Goal: Navigation & Orientation: Understand site structure

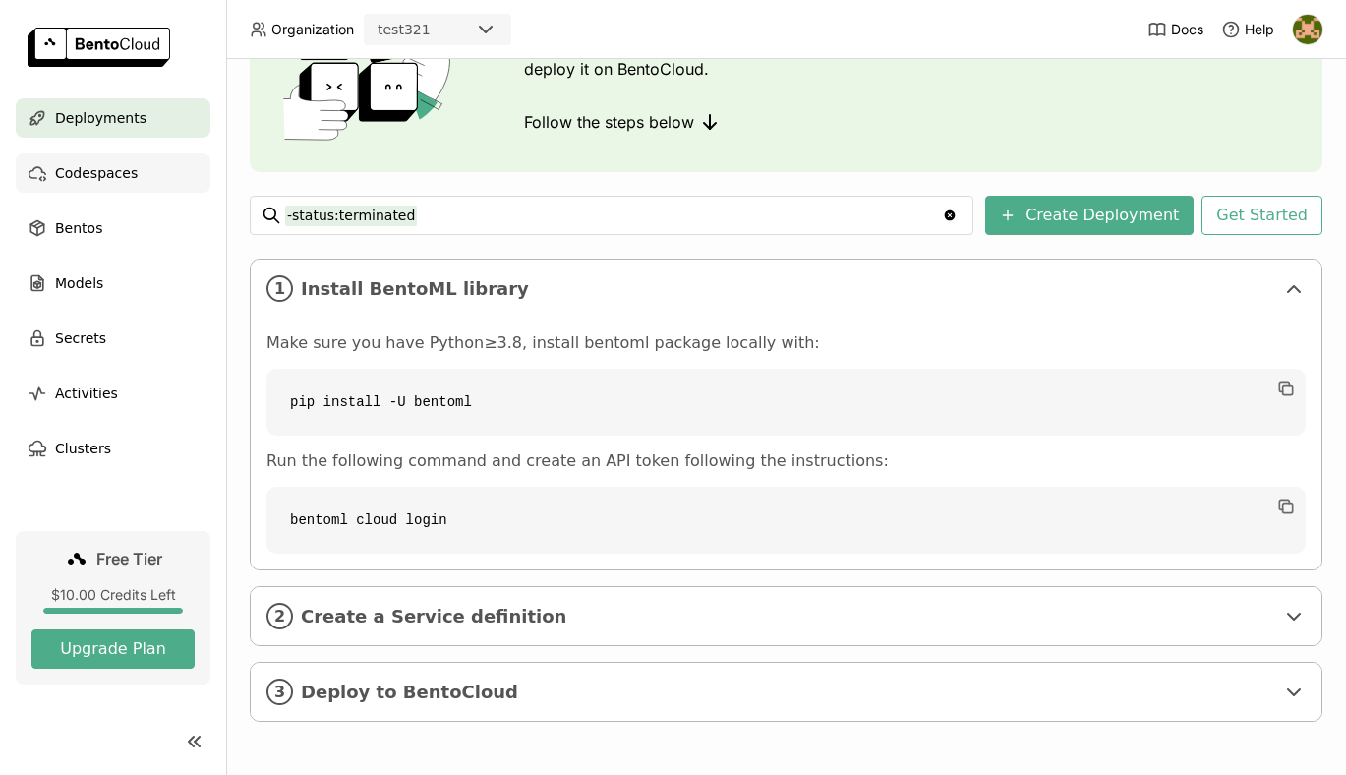
click at [137, 171] on div "Codespaces" at bounding box center [113, 172] width 195 height 39
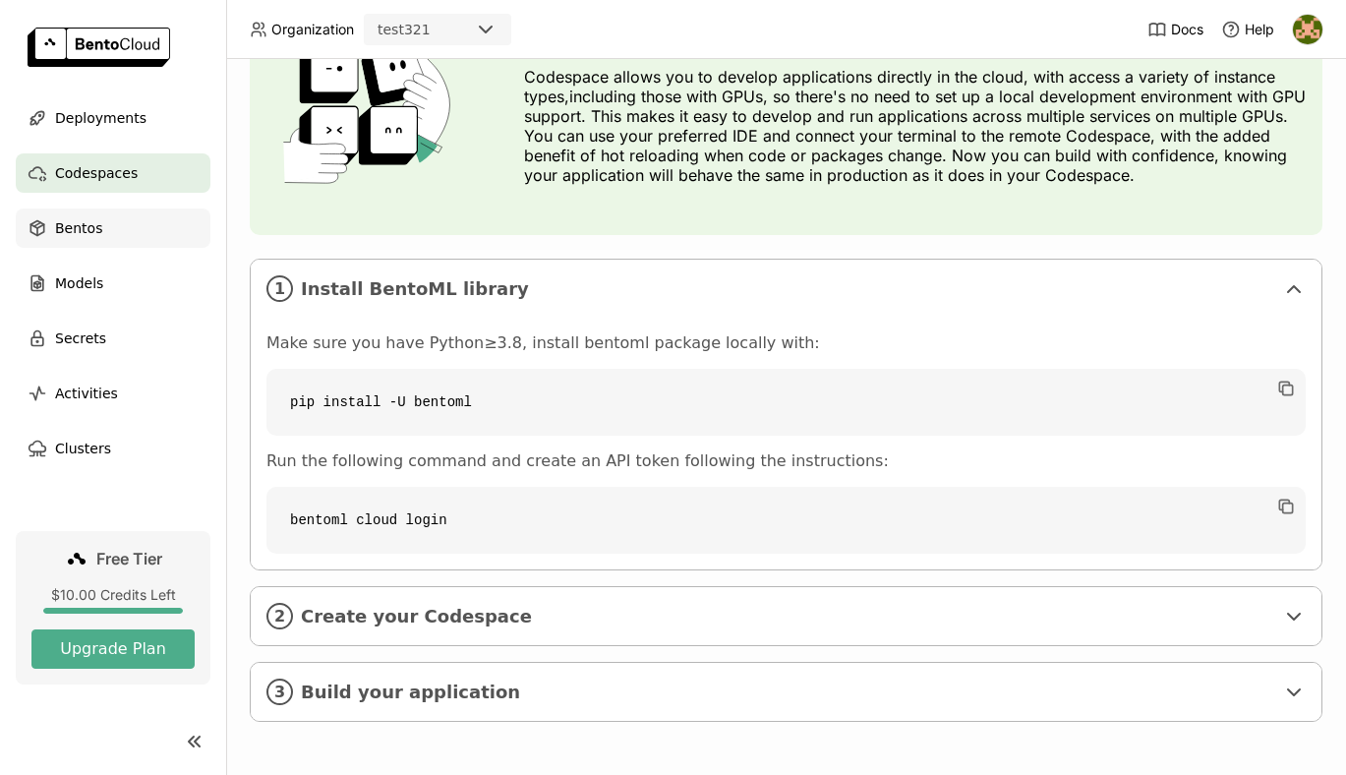
click at [94, 209] on div "Bentos" at bounding box center [113, 227] width 195 height 39
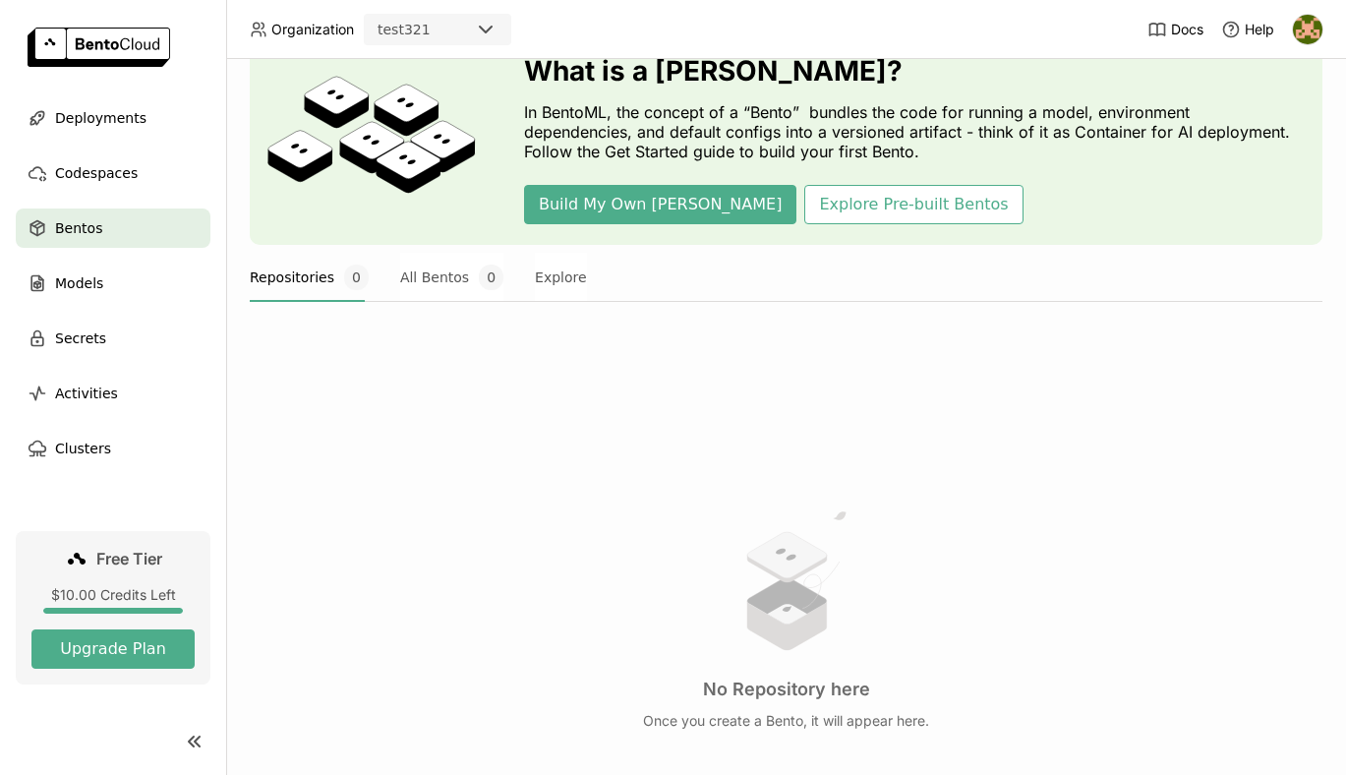
scroll to position [120, 0]
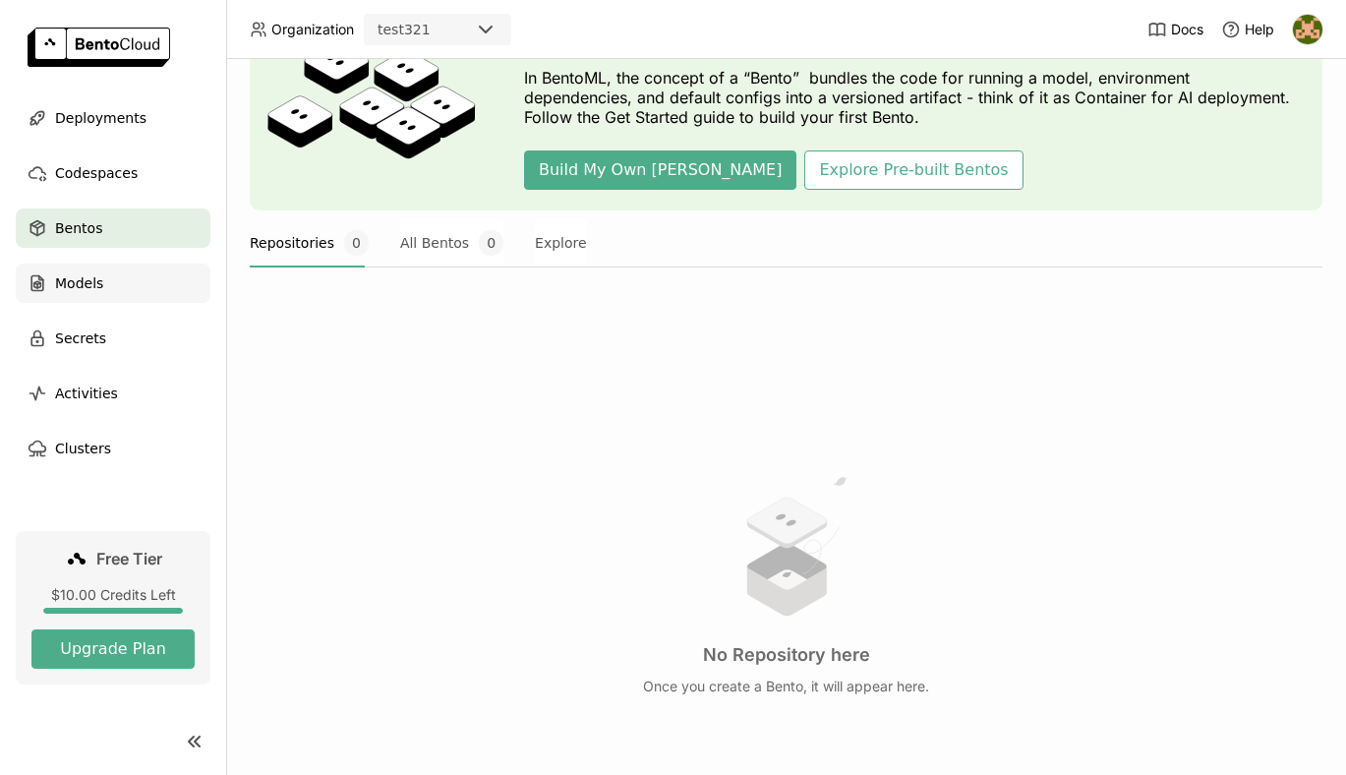
click at [80, 289] on span "Models" at bounding box center [79, 283] width 48 height 24
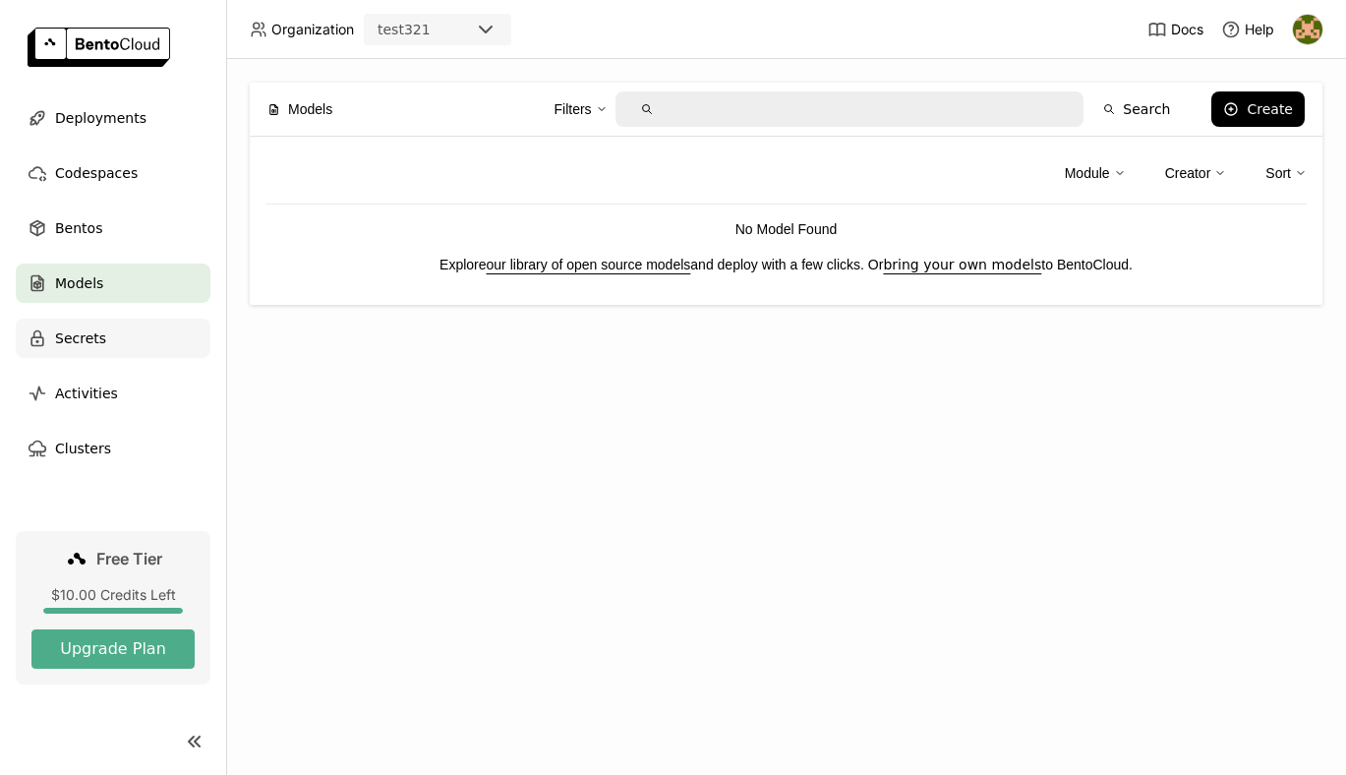
click at [75, 335] on span "Secrets" at bounding box center [80, 338] width 51 height 24
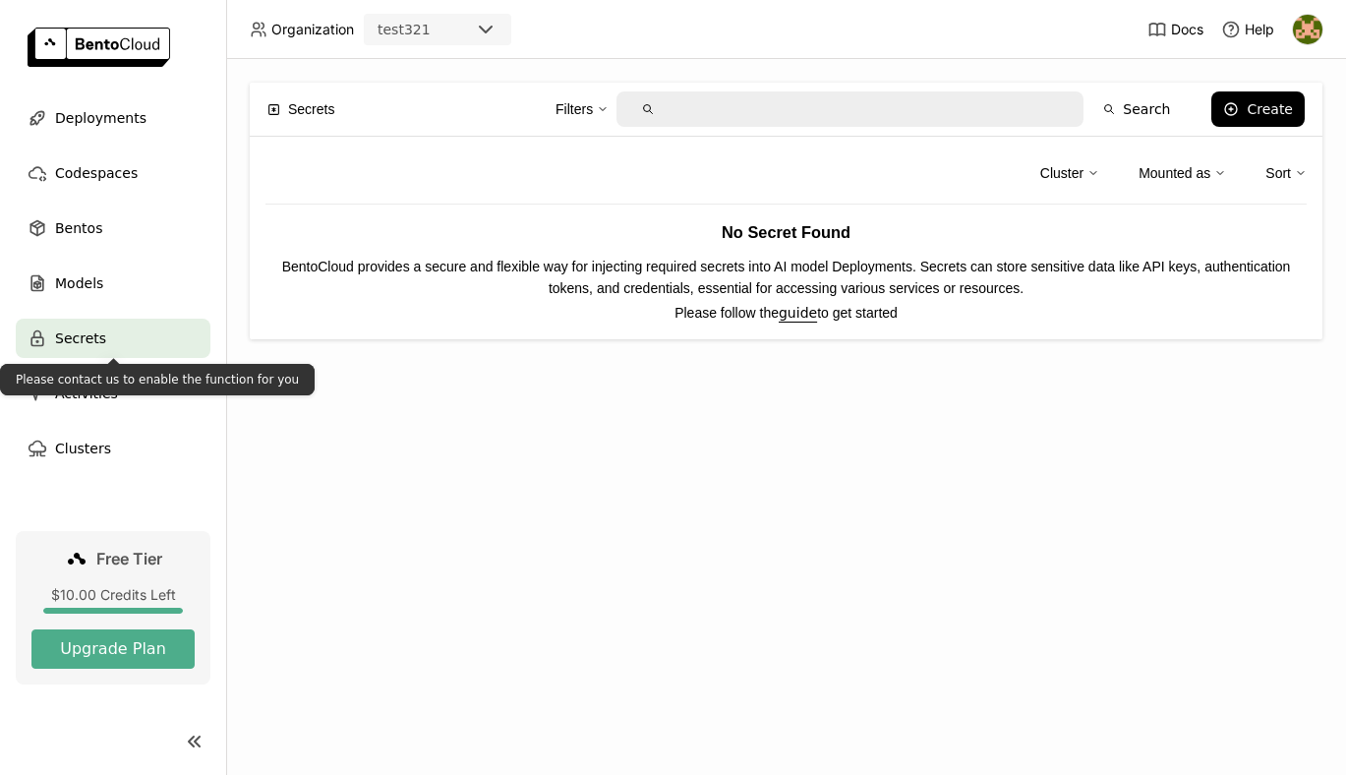
click at [62, 388] on div "Please contact us to enable the function for you" at bounding box center [157, 379] width 315 height 31
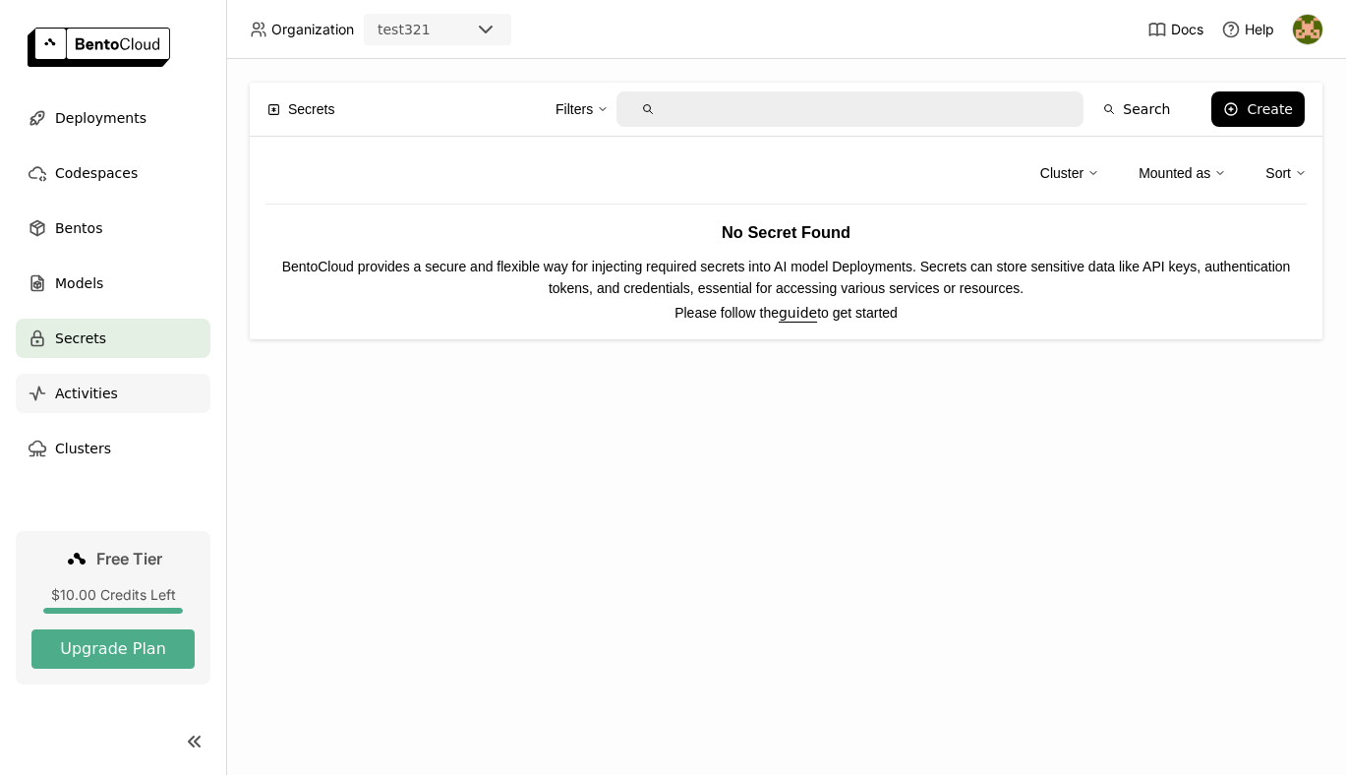
click at [120, 405] on div "Activities" at bounding box center [113, 393] width 195 height 39
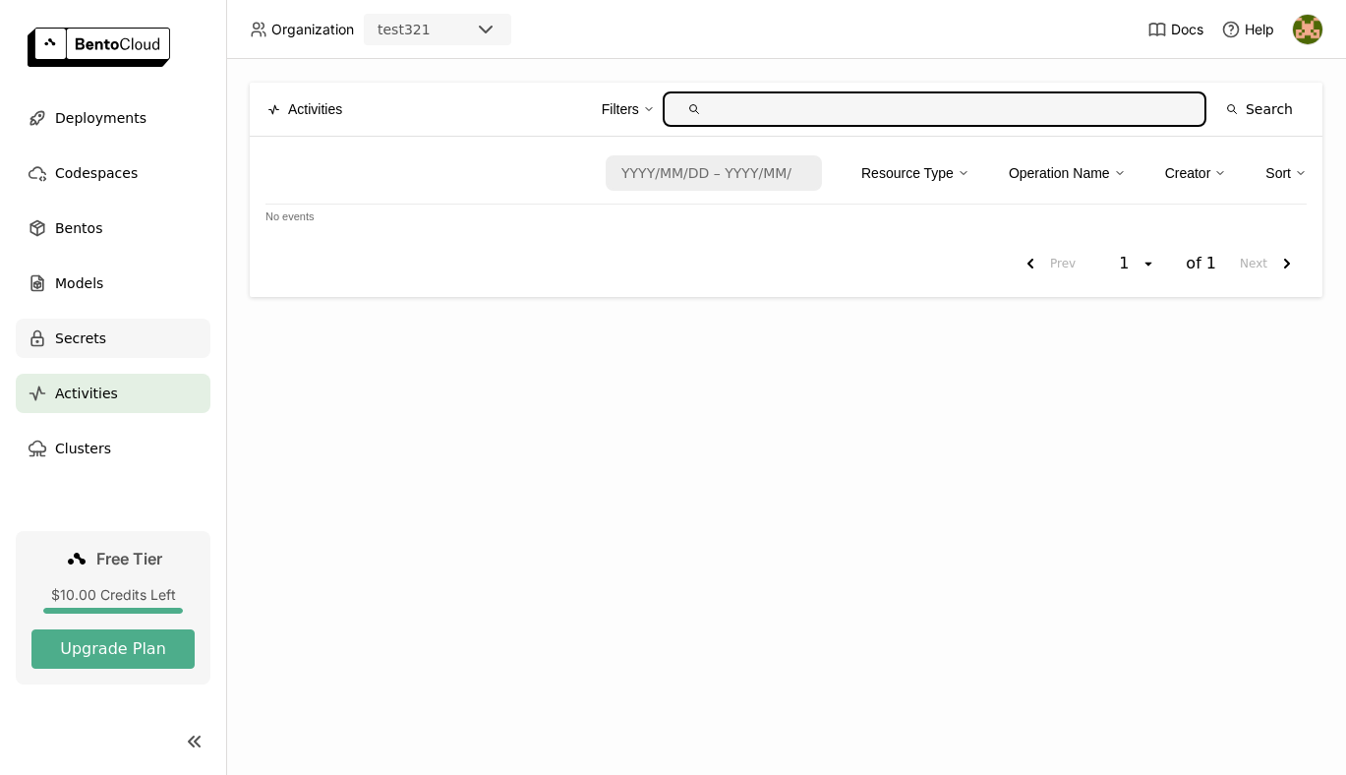
click at [86, 339] on span "Secrets" at bounding box center [80, 338] width 51 height 24
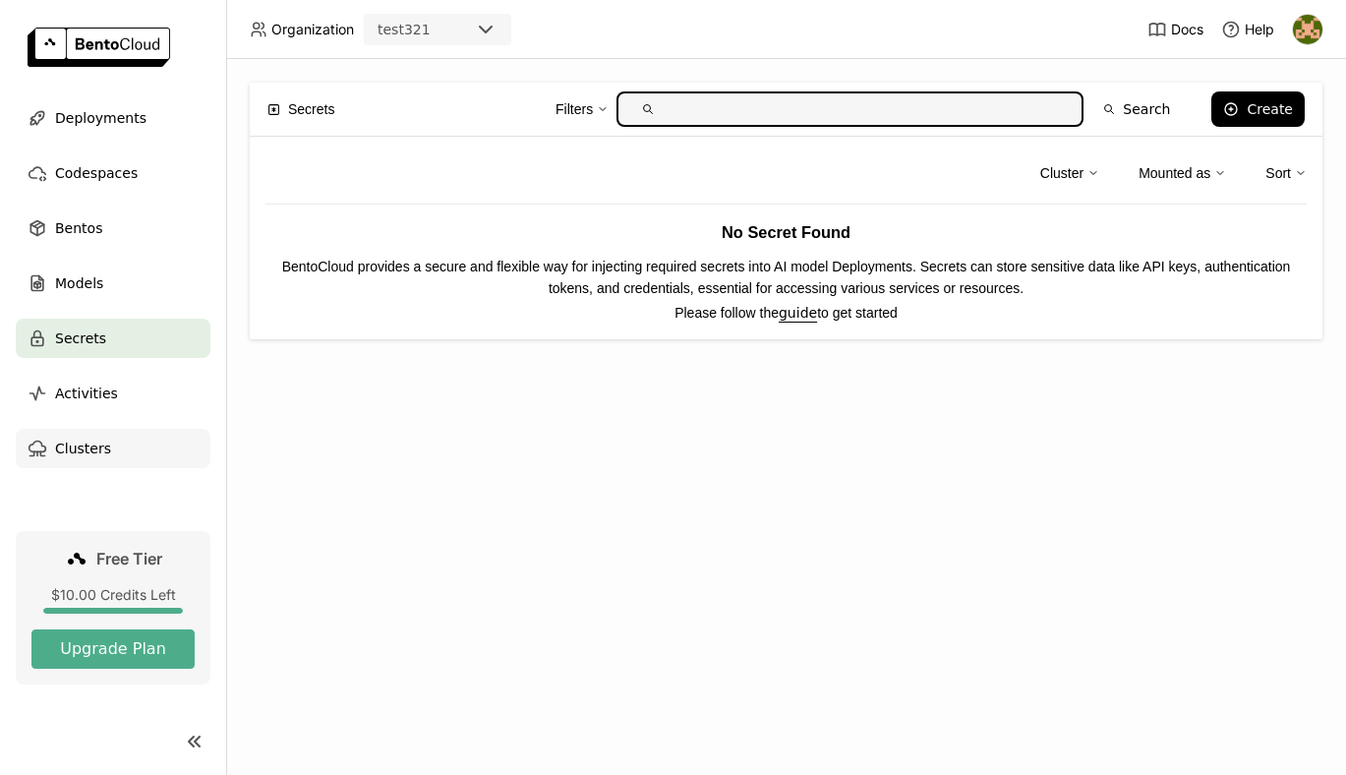
click at [81, 444] on span "Clusters" at bounding box center [83, 448] width 56 height 24
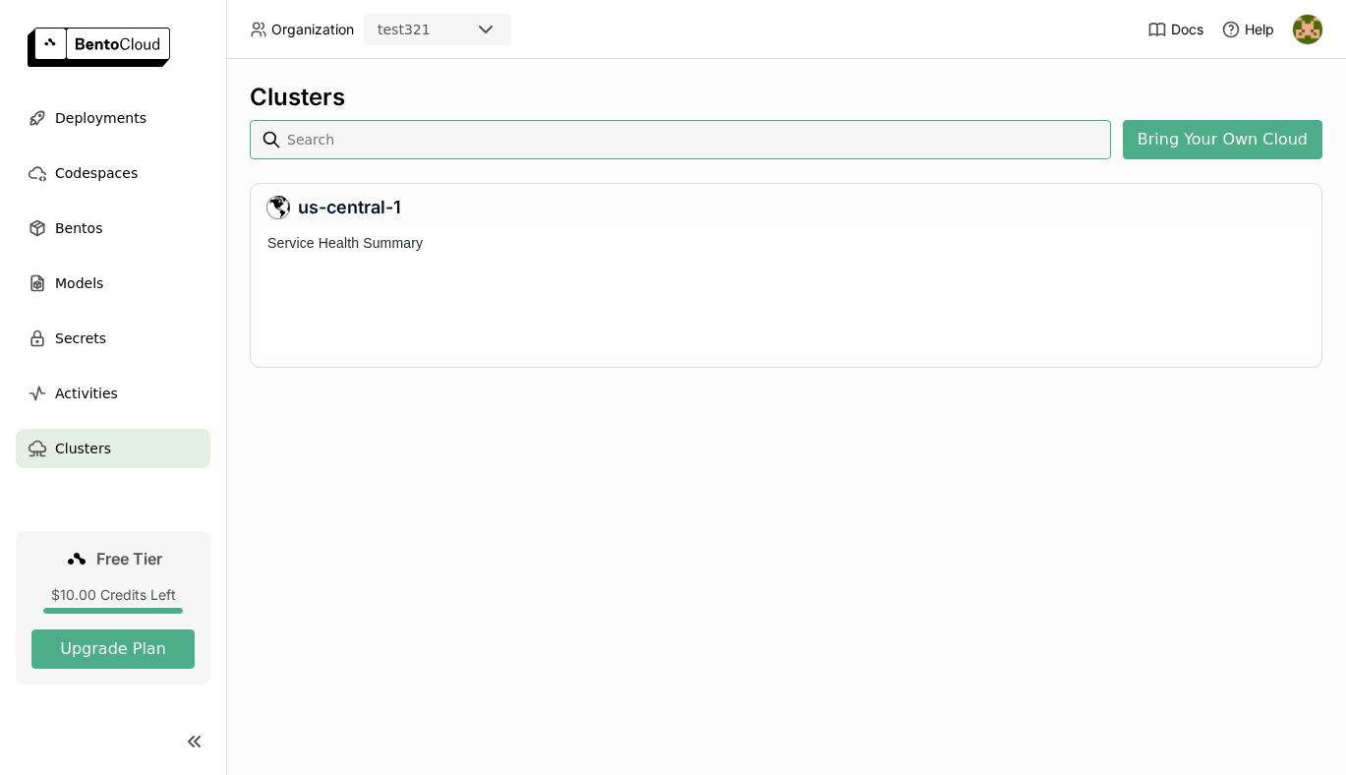
scroll to position [128, 1053]
click at [608, 513] on div "Clusters Bring Your Own Cloud us-central-1" at bounding box center [786, 417] width 1120 height 716
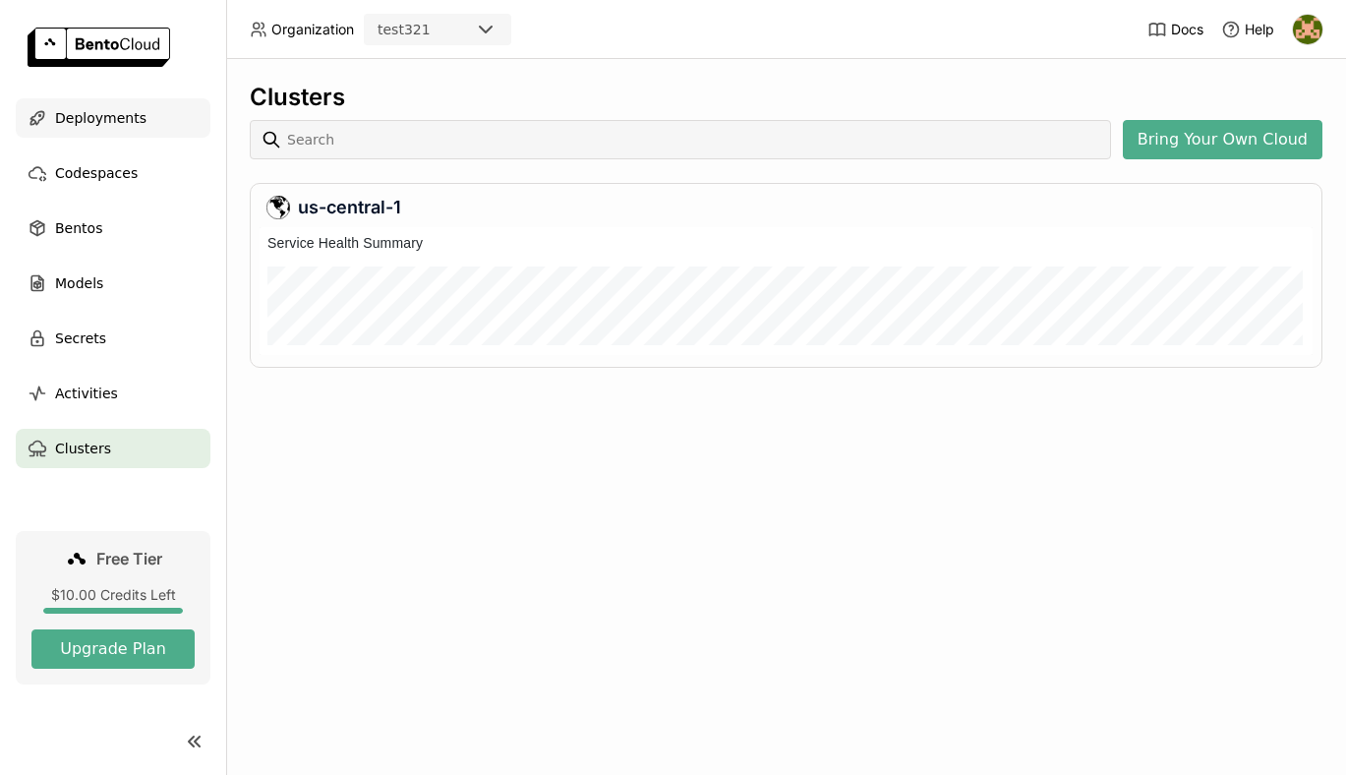
click at [91, 118] on span "Deployments" at bounding box center [100, 118] width 91 height 24
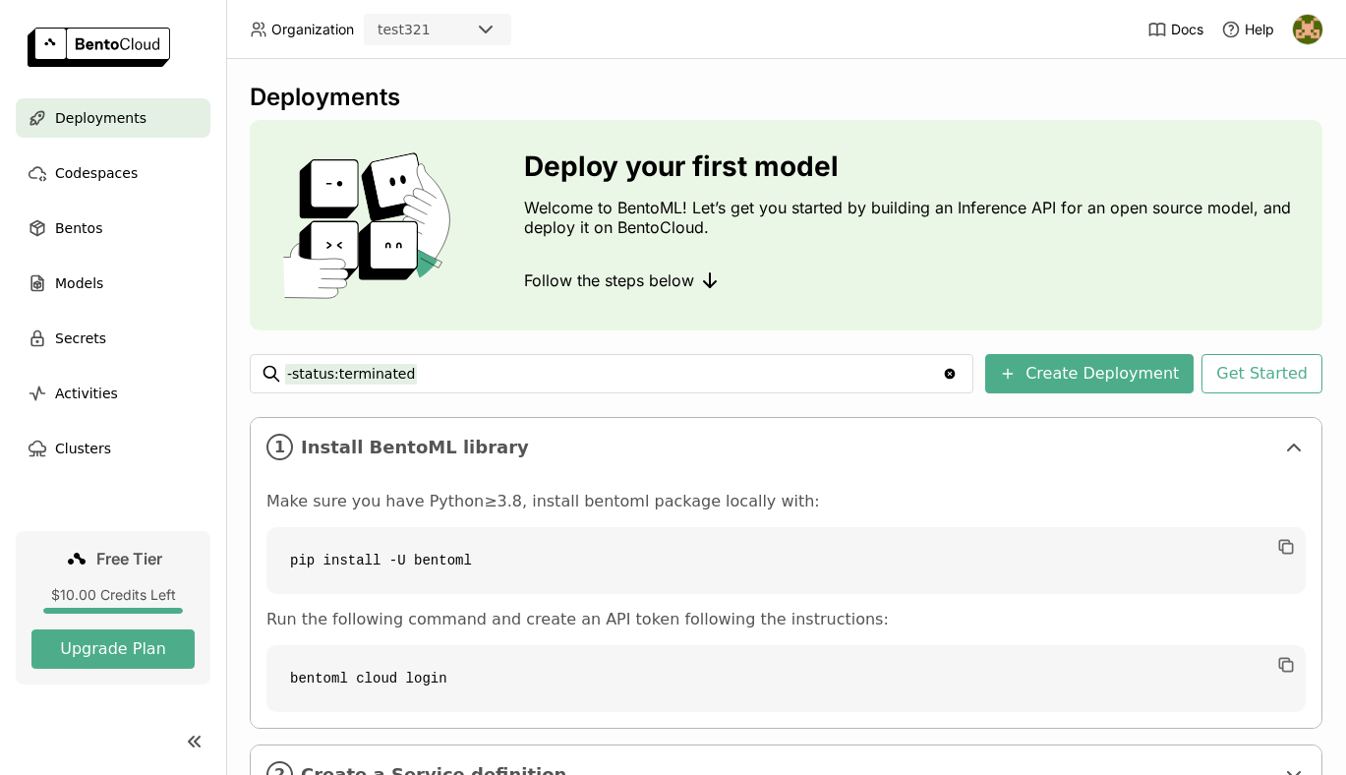
click at [242, 230] on div "Deployments Deploy your first model Welcome to BentoML! Let’s get you started b…" at bounding box center [786, 417] width 1120 height 716
